Goal: Task Accomplishment & Management: Use online tool/utility

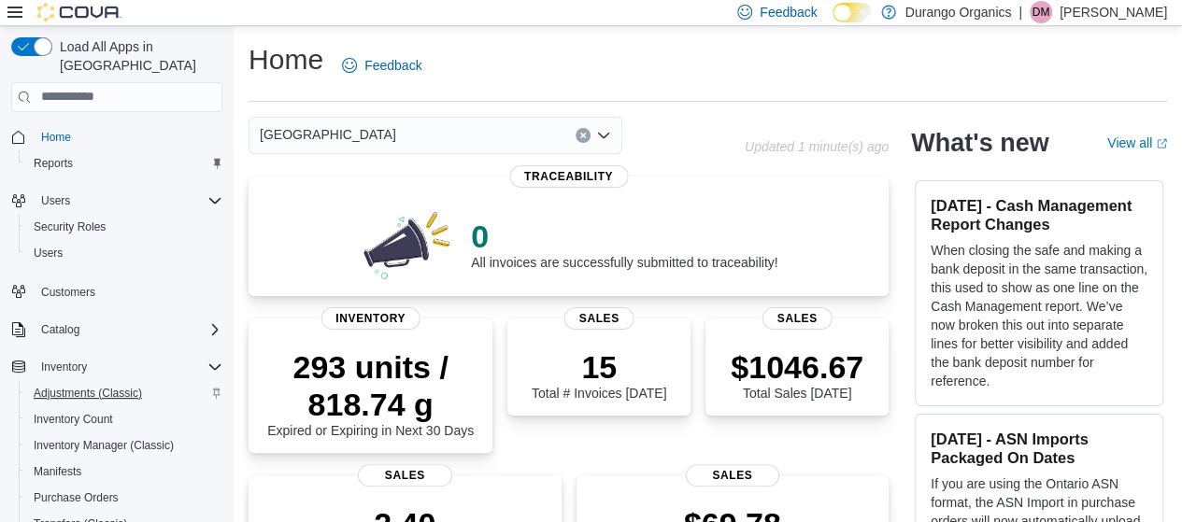
scroll to position [93, 0]
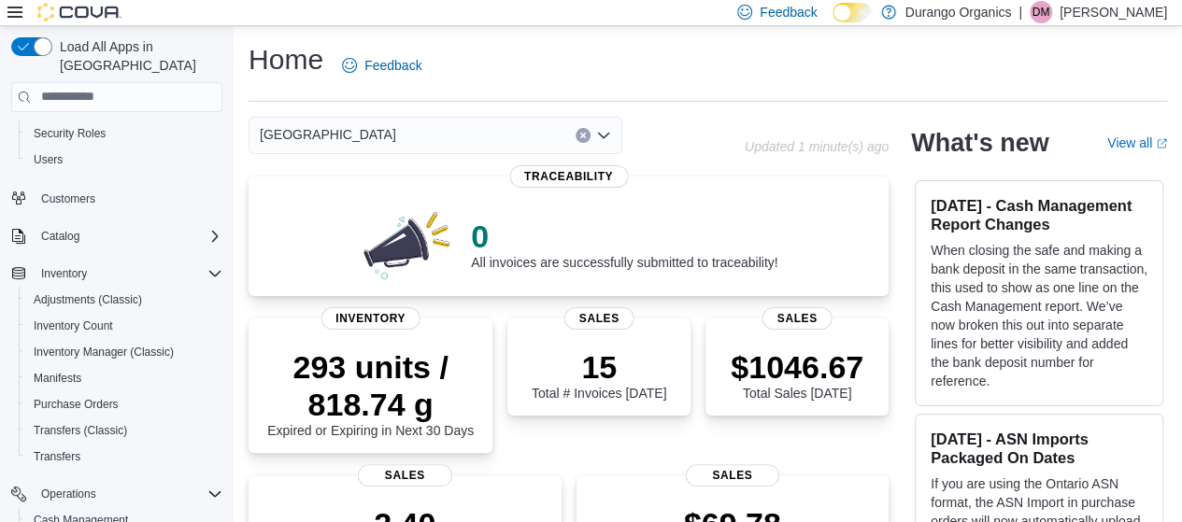
click at [504, 146] on div "[GEOGRAPHIC_DATA]" at bounding box center [436, 135] width 374 height 37
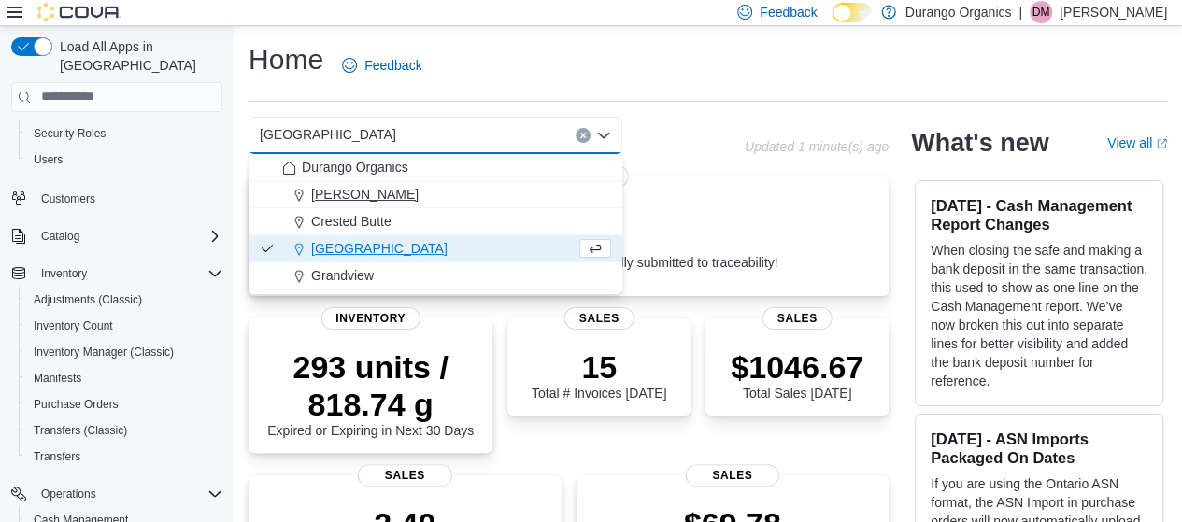
click at [359, 191] on div "[PERSON_NAME]" at bounding box center [446, 194] width 329 height 19
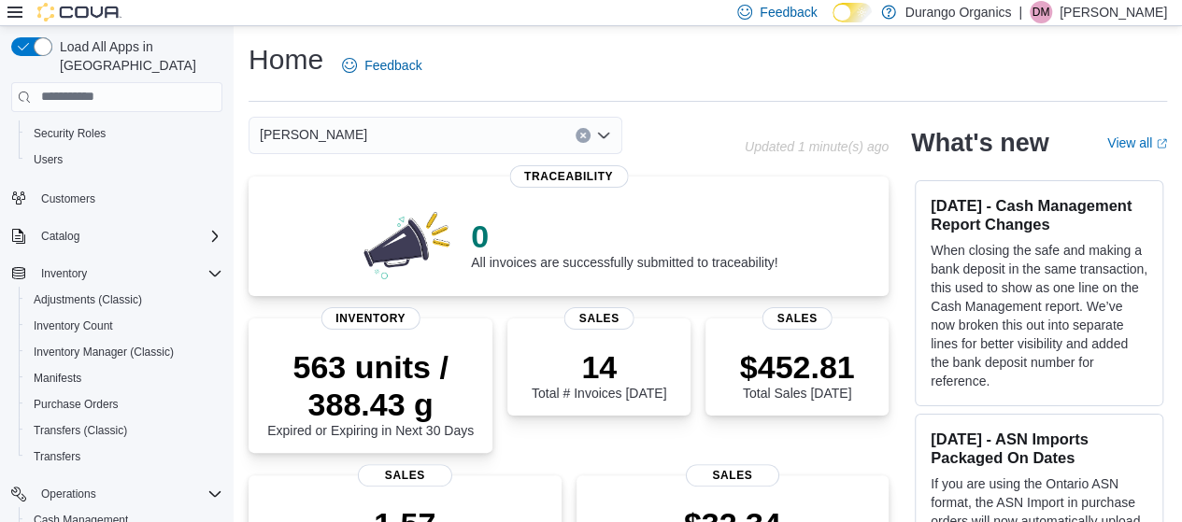
click at [435, 149] on div "[PERSON_NAME]" at bounding box center [436, 135] width 374 height 37
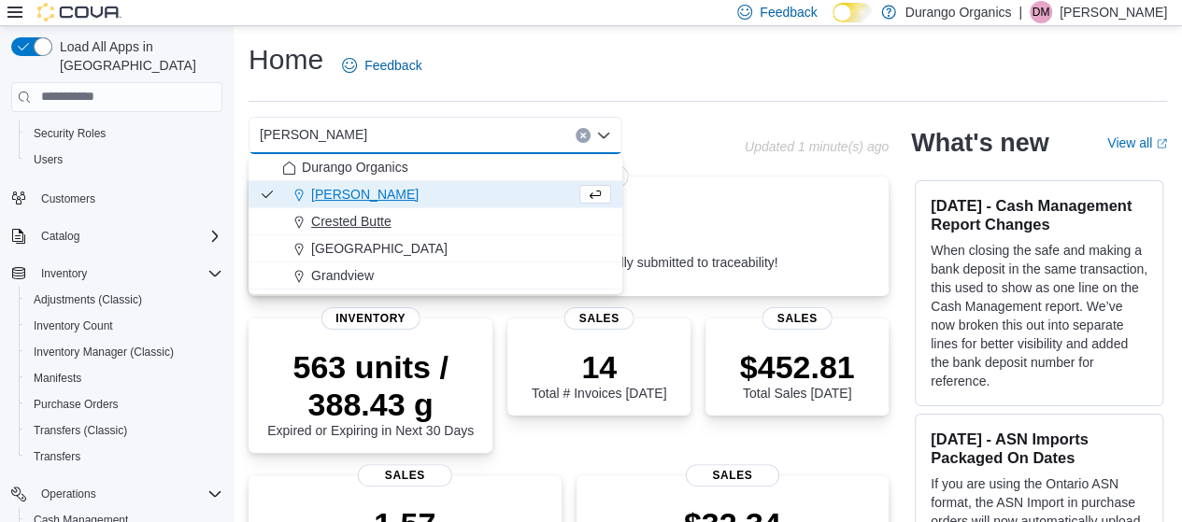
click at [348, 221] on span "Crested Butte" at bounding box center [351, 221] width 80 height 19
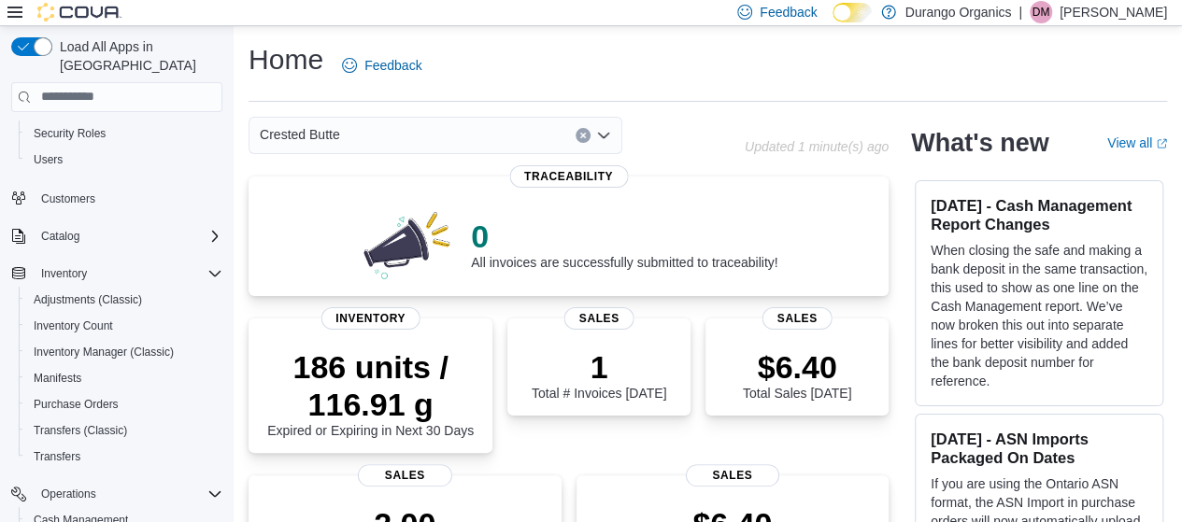
click at [464, 145] on div "Crested Butte Combo box. Selected. Crested Butte. Press Backspace to delete Cre…" at bounding box center [436, 135] width 374 height 37
click at [693, 135] on div "Crested Butte" at bounding box center [497, 135] width 496 height 37
click at [531, 126] on div "Crested Butte" at bounding box center [436, 135] width 374 height 37
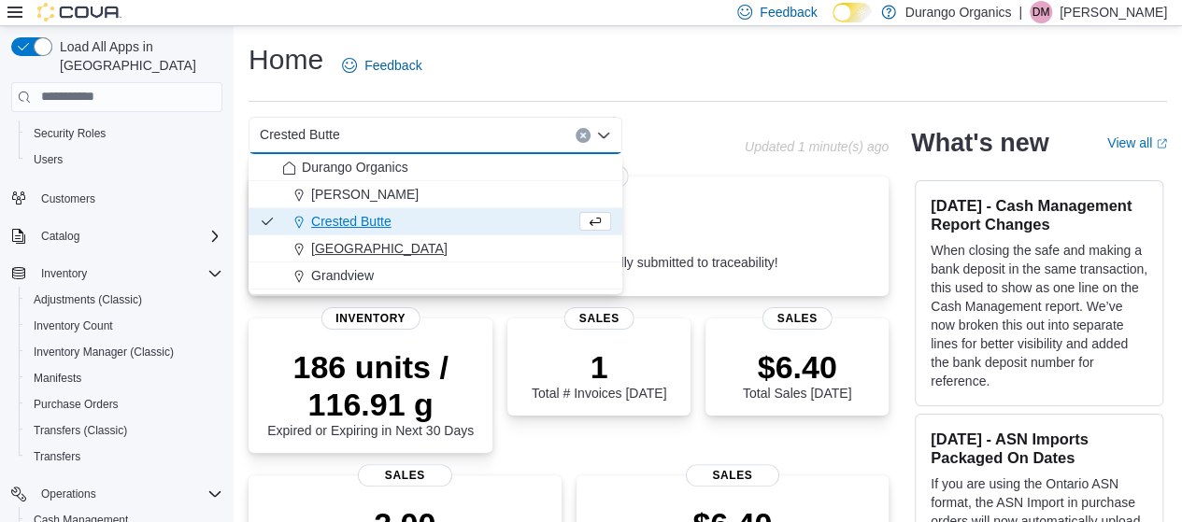
click at [353, 246] on span "[GEOGRAPHIC_DATA]" at bounding box center [379, 248] width 136 height 19
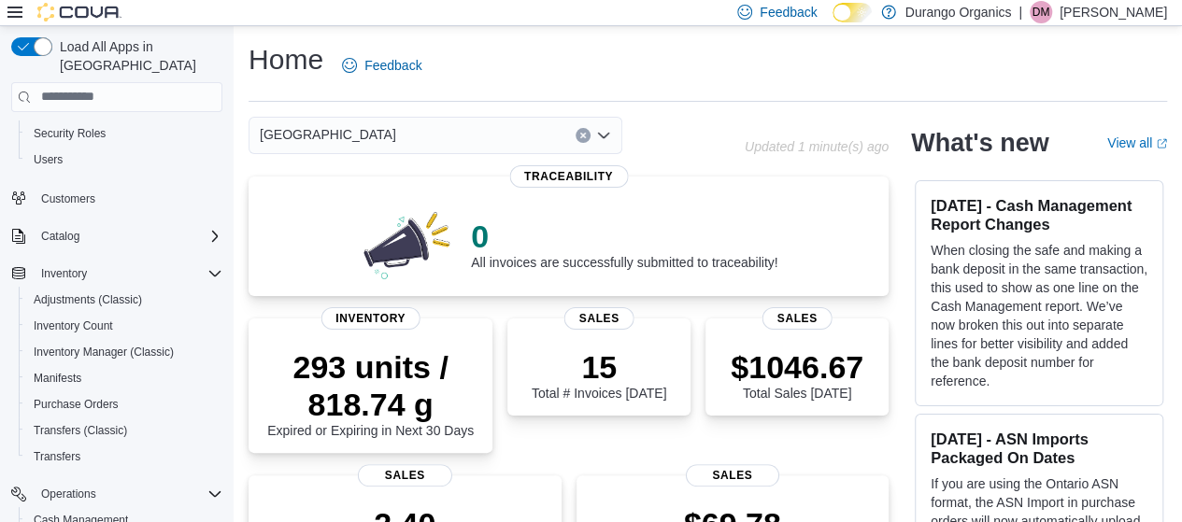
click at [507, 138] on div "Durango Combo box. Selected. [GEOGRAPHIC_DATA]. Press Backspace to delete [GEOG…" at bounding box center [436, 135] width 374 height 37
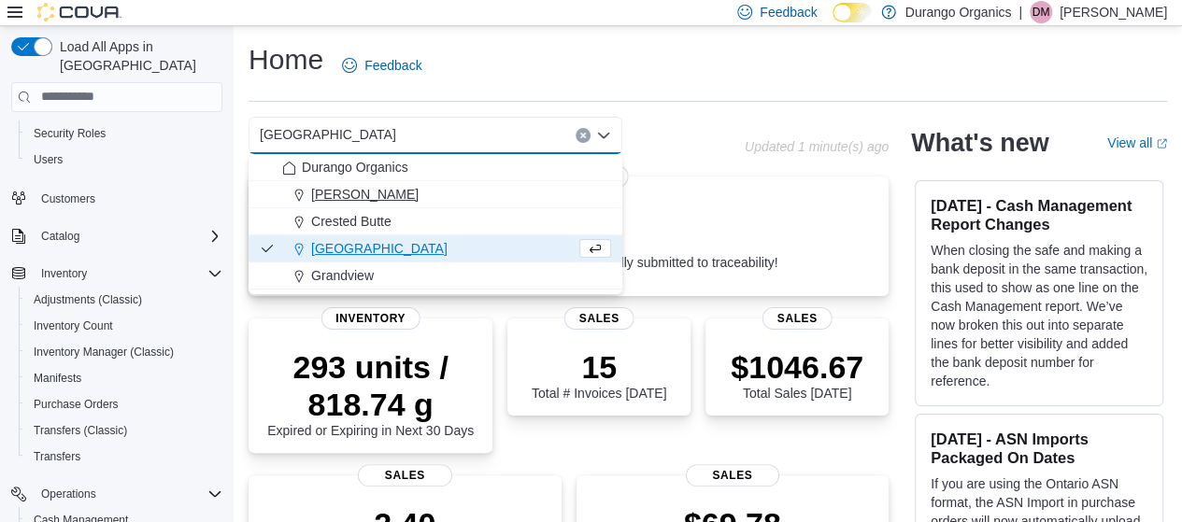
click at [326, 201] on span "[PERSON_NAME]" at bounding box center [364, 194] width 107 height 19
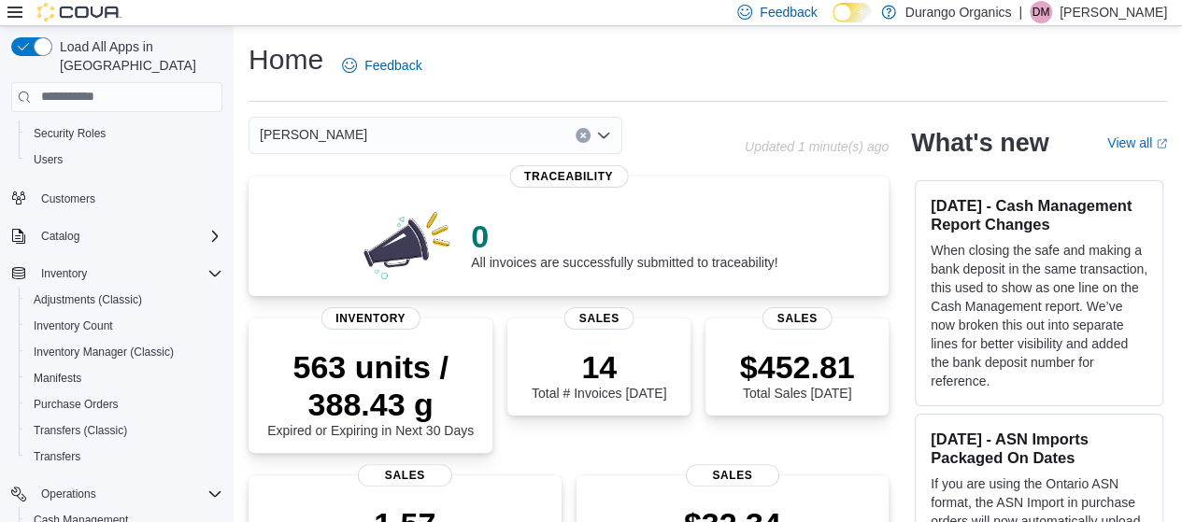
click at [471, 134] on div "[PERSON_NAME] Combo box. Selected. [GEOGRAPHIC_DATA]. Press Backspace to delete…" at bounding box center [436, 135] width 374 height 37
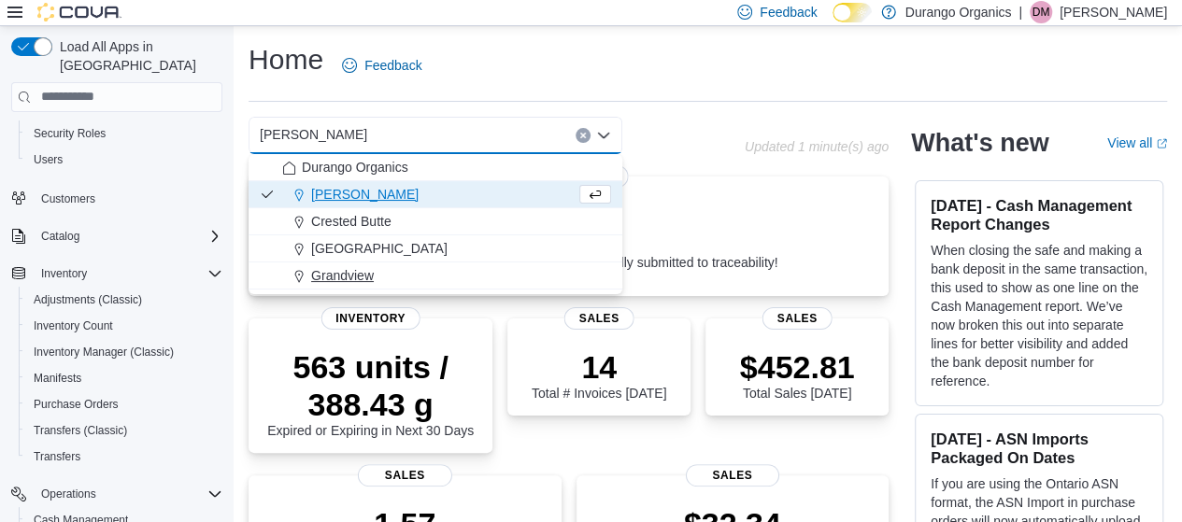
click at [340, 277] on span "Grandview" at bounding box center [342, 275] width 63 height 19
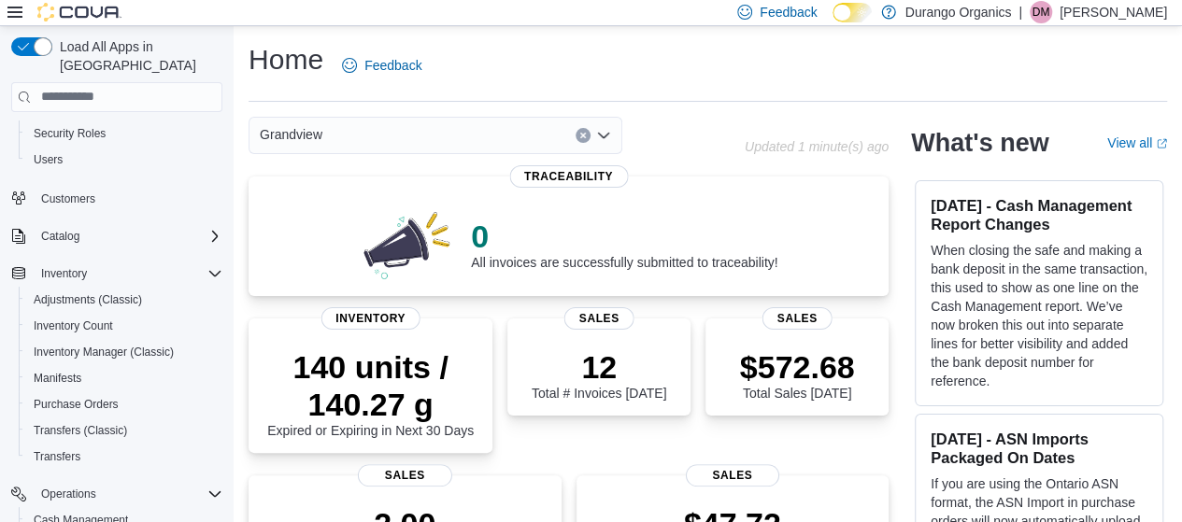
click at [528, 128] on div "Grandview Combo box. Selected. [GEOGRAPHIC_DATA]. Press Backspace to delete [GE…" at bounding box center [436, 135] width 374 height 37
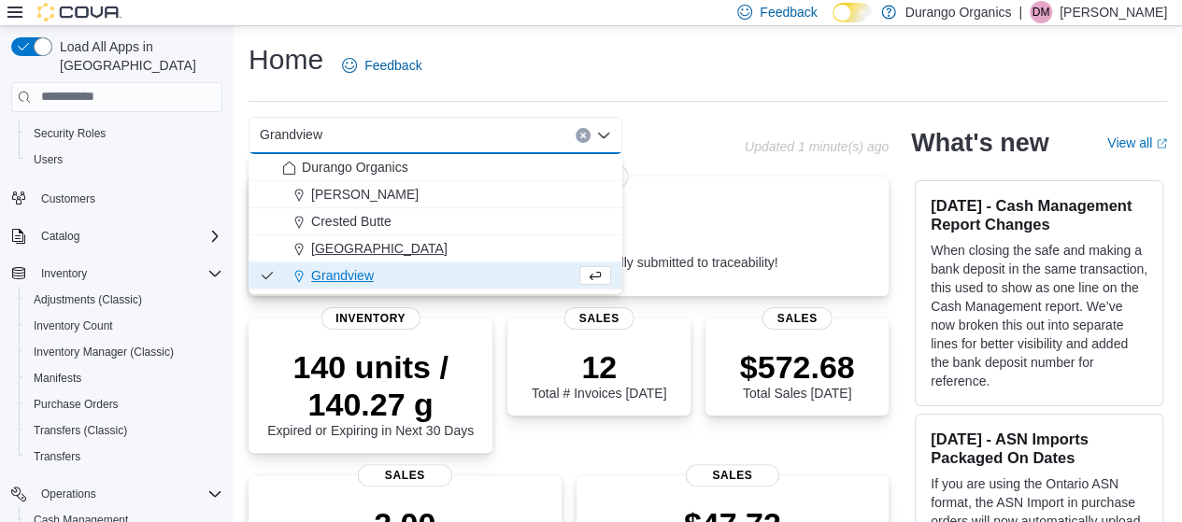
click at [345, 253] on span "[GEOGRAPHIC_DATA]" at bounding box center [379, 248] width 136 height 19
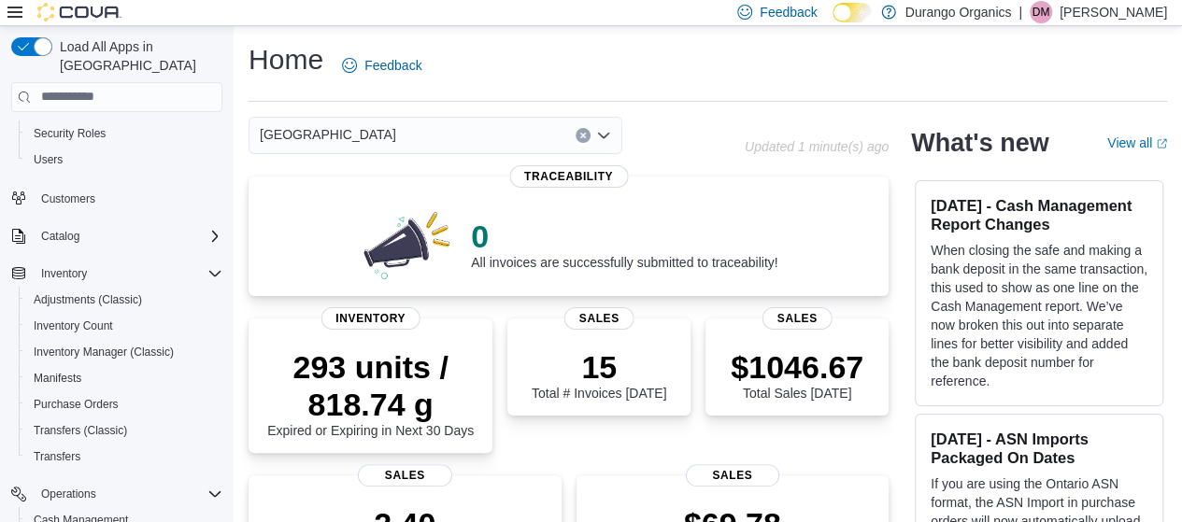
click at [470, 142] on div "Durango Combo box. Selected. [GEOGRAPHIC_DATA]. Press Backspace to delete [GEOG…" at bounding box center [436, 135] width 374 height 37
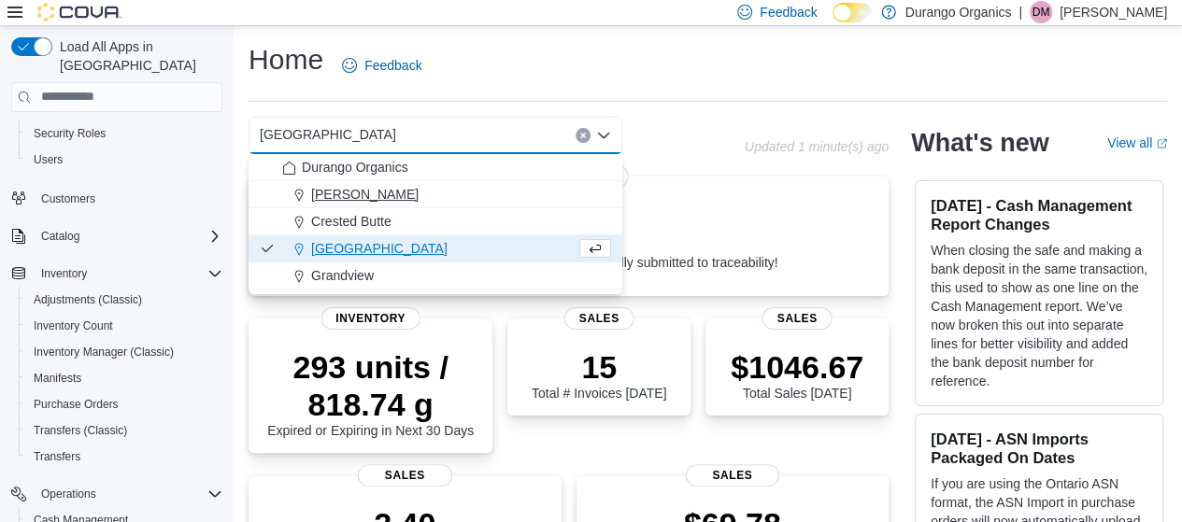
click at [337, 199] on span "[PERSON_NAME]" at bounding box center [364, 194] width 107 height 19
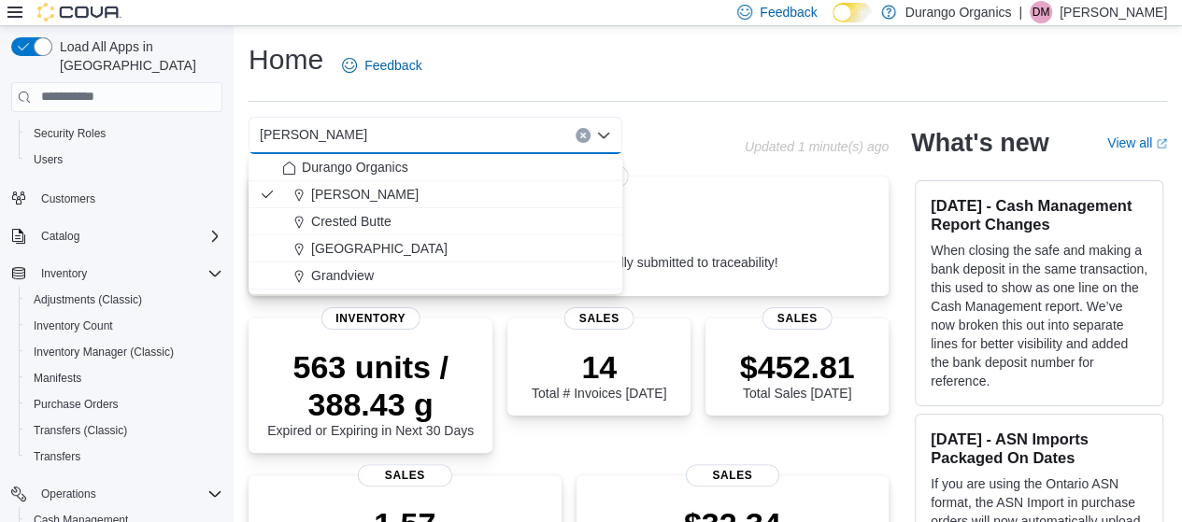
click at [671, 149] on div "[PERSON_NAME] Combo box. Selected. [GEOGRAPHIC_DATA]. Press Backspace to delete…" at bounding box center [497, 135] width 496 height 37
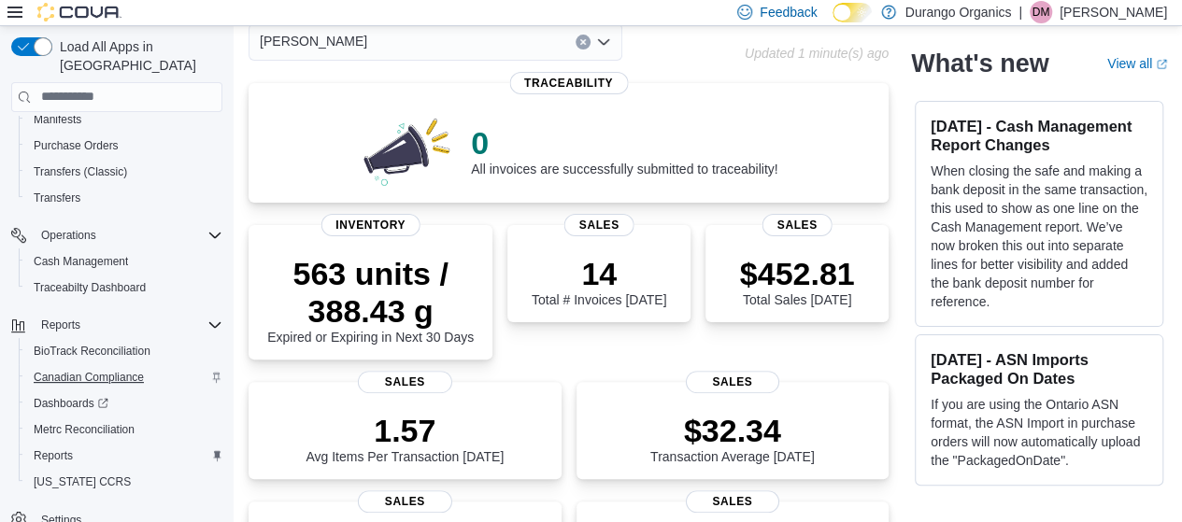
scroll to position [352, 0]
click at [56, 448] on span "Reports" at bounding box center [53, 455] width 39 height 15
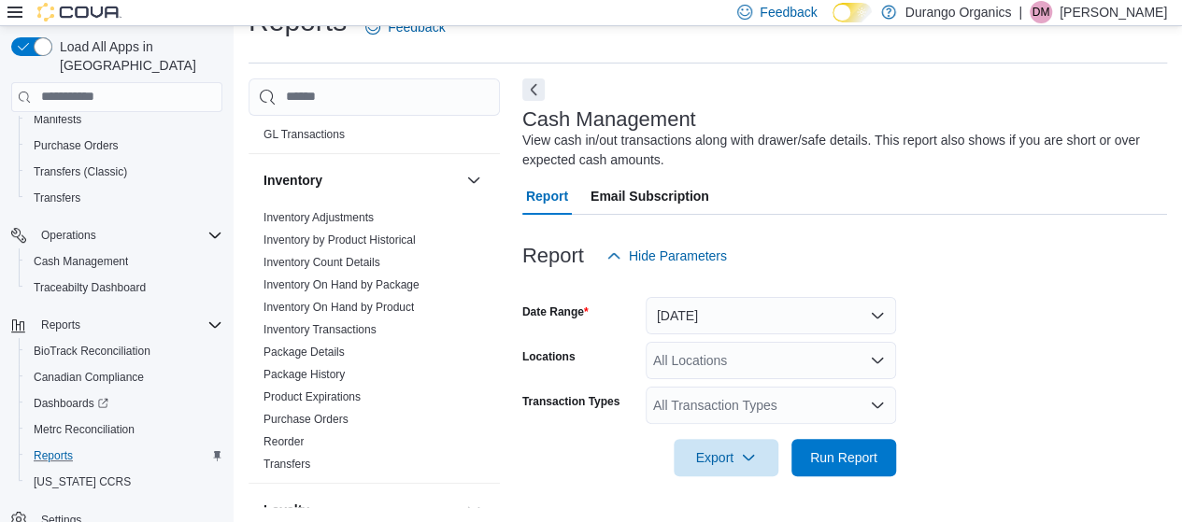
scroll to position [561, 0]
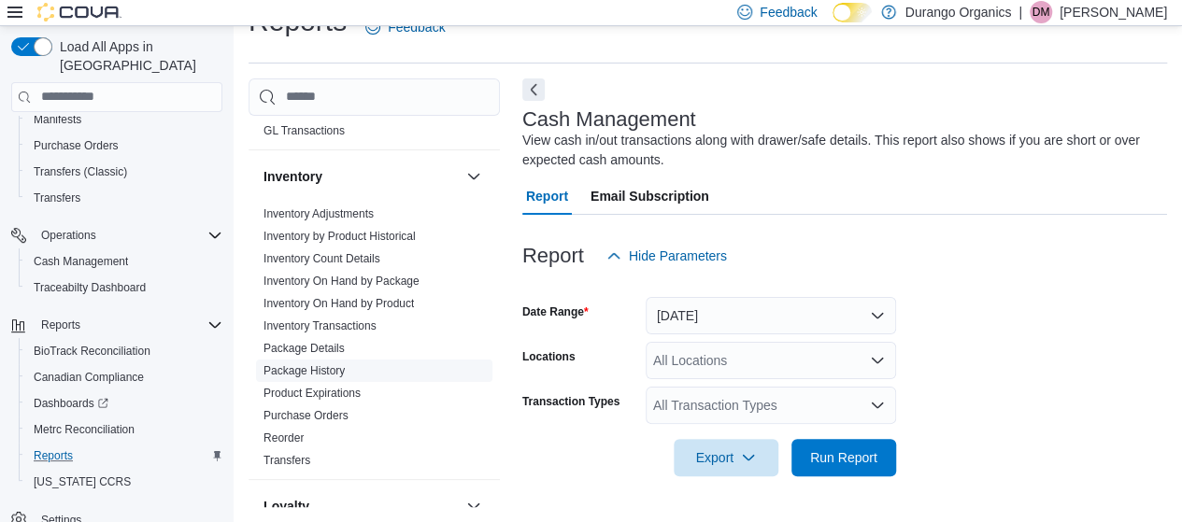
drag, startPoint x: 334, startPoint y: 369, endPoint x: 388, endPoint y: 369, distance: 54.2
click at [334, 369] on link "Package History" at bounding box center [303, 370] width 81 height 13
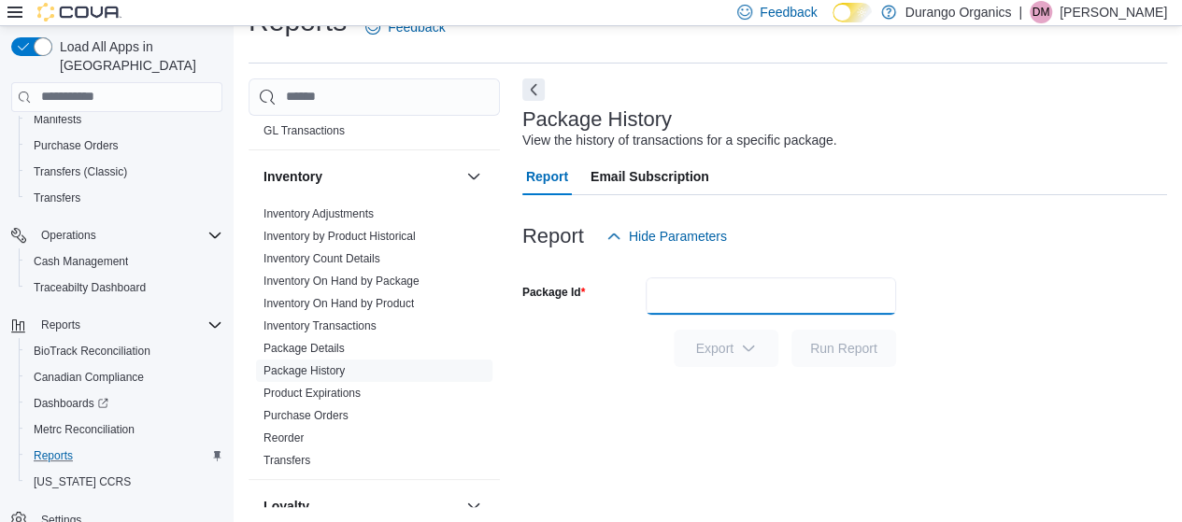
click at [689, 297] on input "Package Id" at bounding box center [771, 295] width 250 height 37
type input "**********"
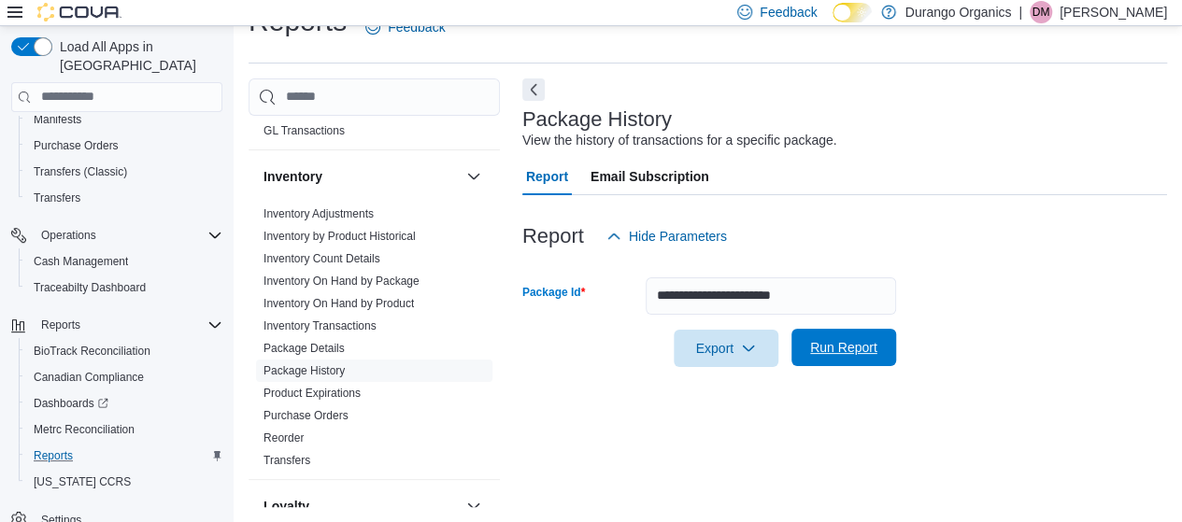
click at [860, 347] on span "Run Report" at bounding box center [843, 347] width 67 height 19
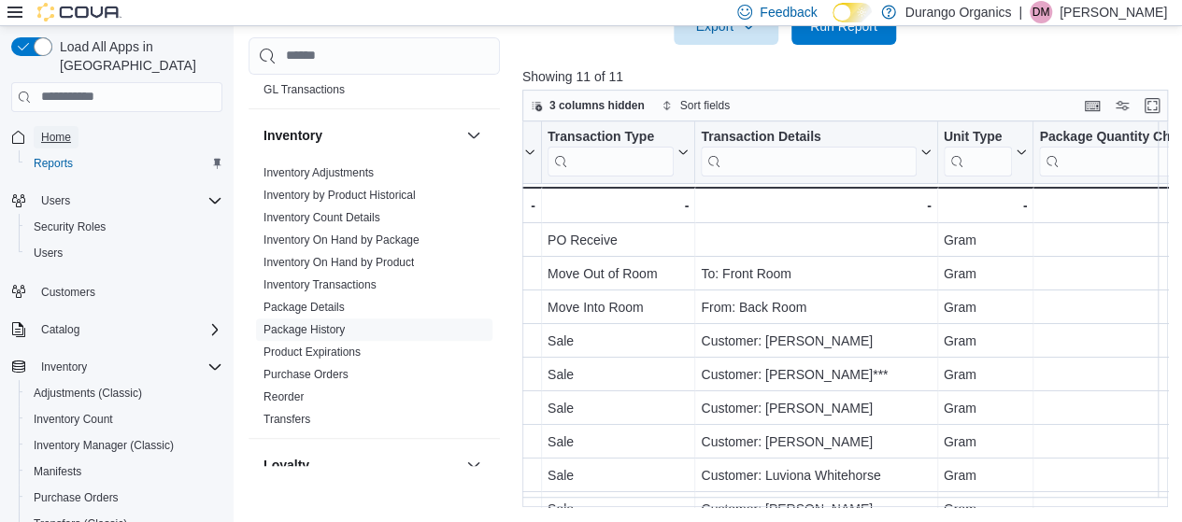
click at [69, 130] on span "Home" at bounding box center [56, 137] width 30 height 15
